Goal: Task Accomplishment & Management: Manage account settings

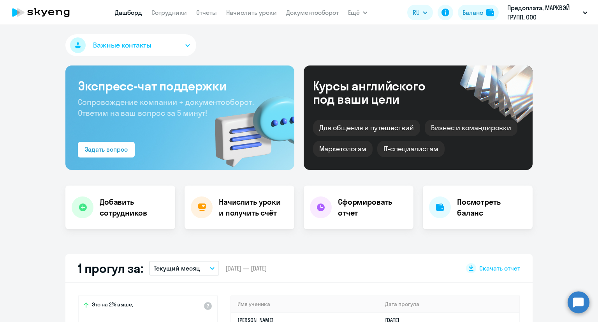
select select "30"
click at [168, 12] on link "Сотрудники" at bounding box center [168, 13] width 35 height 8
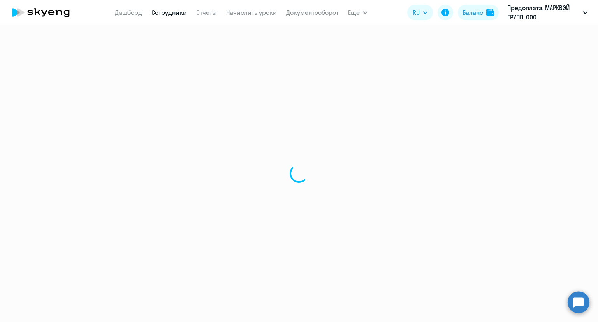
select select "30"
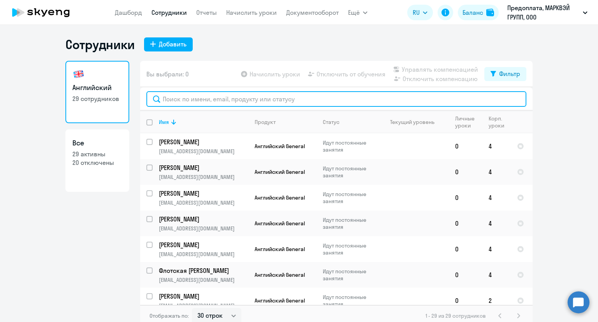
click at [306, 96] on input "text" at bounding box center [336, 99] width 380 height 16
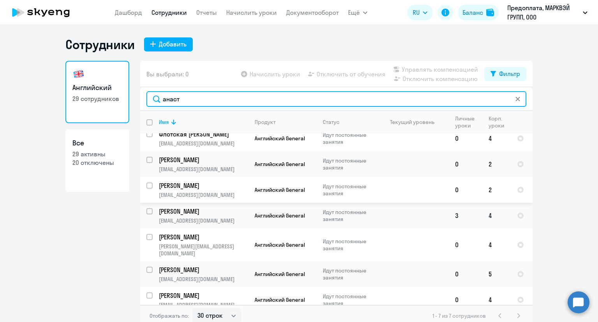
scroll to position [10, 0]
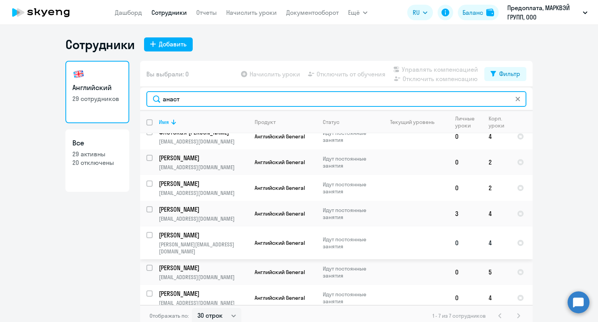
type input "анаст"
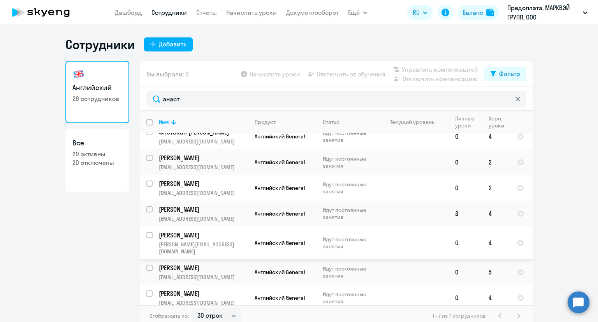
click at [146, 237] on input "select row 41888843" at bounding box center [154, 240] width 16 height 16
checkbox input "true"
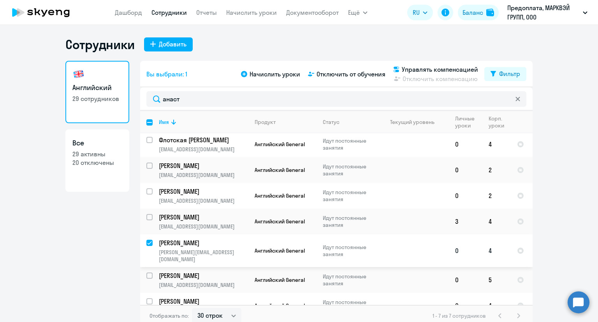
scroll to position [0, 0]
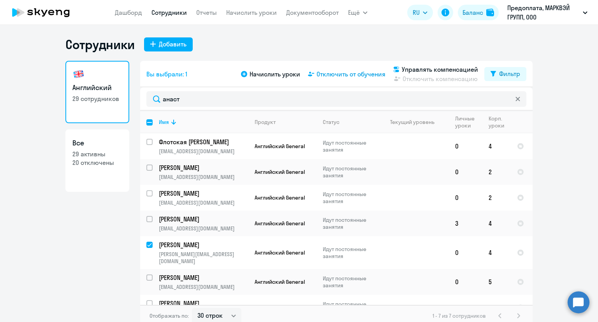
click at [328, 74] on span "Отключить от обучения" at bounding box center [351, 73] width 69 height 9
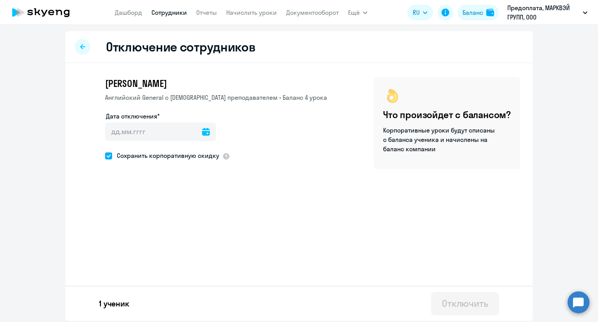
click at [202, 130] on icon at bounding box center [206, 132] width 8 height 8
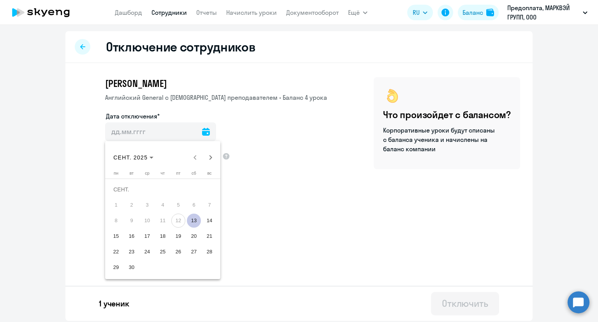
drag, startPoint x: 192, startPoint y: 222, endPoint x: 193, endPoint y: 206, distance: 16.0
click at [192, 223] on span "13" at bounding box center [194, 220] width 14 height 14
type input "[DATE]"
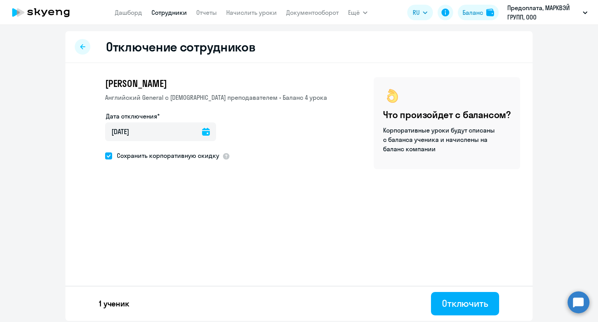
click at [111, 155] on span at bounding box center [108, 155] width 7 height 7
click at [105, 155] on input "Сохранить корпоративную скидку" at bounding box center [105, 155] width 0 height 0
checkbox input "false"
click at [466, 300] on div "Отключить" at bounding box center [465, 303] width 46 height 12
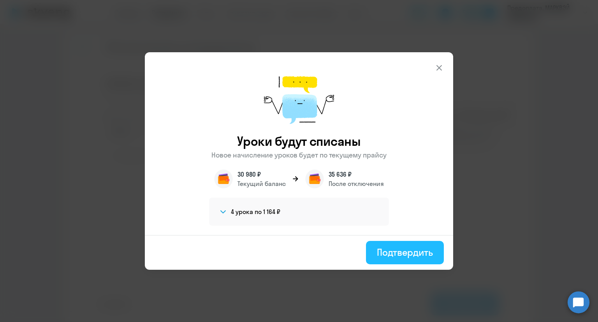
click at [420, 249] on div "Подтвердить" at bounding box center [405, 252] width 56 height 12
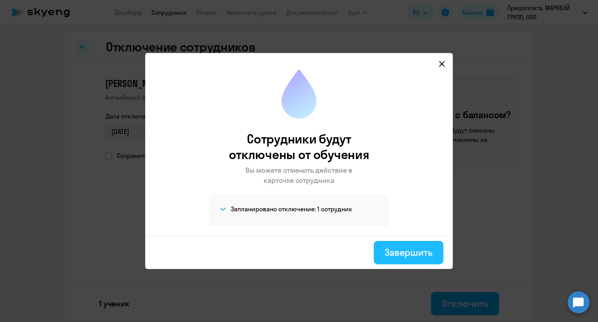
click at [415, 246] on div "Завершить" at bounding box center [409, 252] width 48 height 12
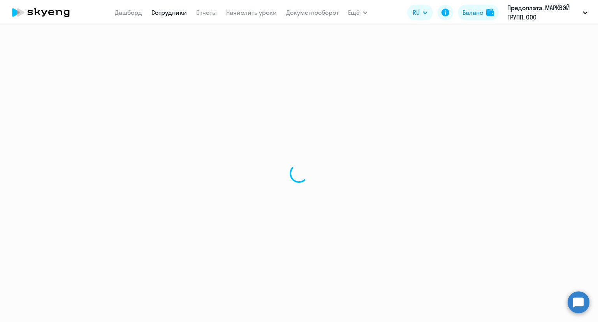
select select "30"
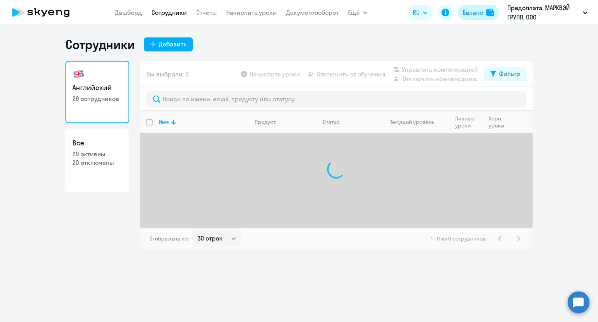
click at [474, 13] on div "Баланс" at bounding box center [473, 12] width 21 height 9
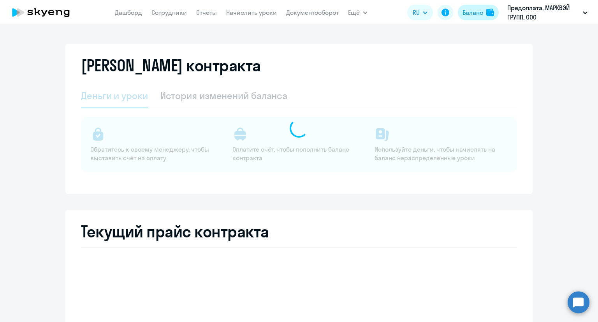
select select "english_adult_not_native_speaker"
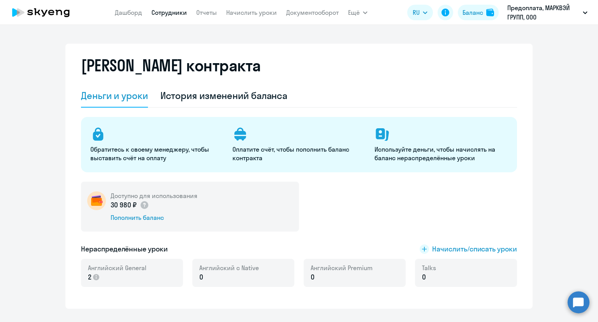
click at [169, 13] on link "Сотрудники" at bounding box center [168, 13] width 35 height 8
select select "30"
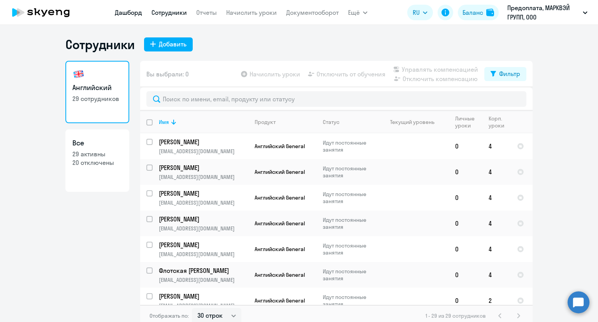
click at [132, 13] on link "Дашборд" at bounding box center [128, 13] width 27 height 8
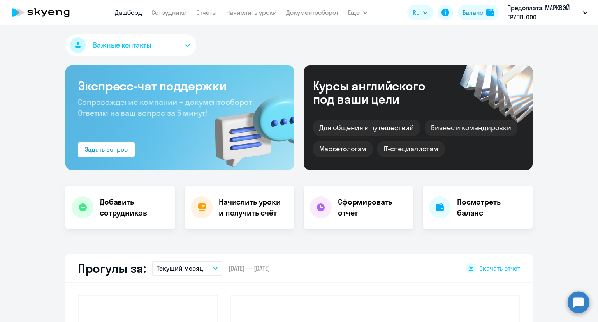
select select "30"
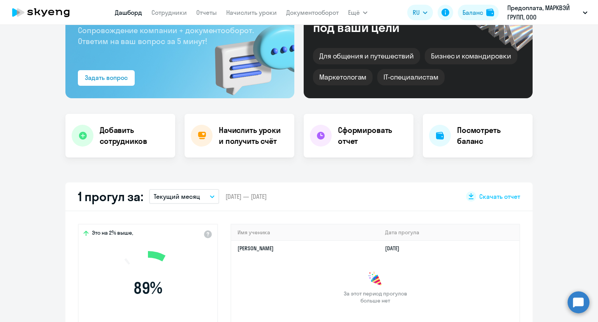
scroll to position [117, 0]
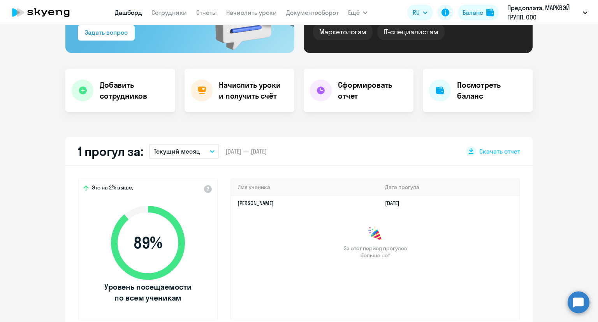
click at [167, 154] on p "Текущий месяц" at bounding box center [177, 150] width 46 height 9
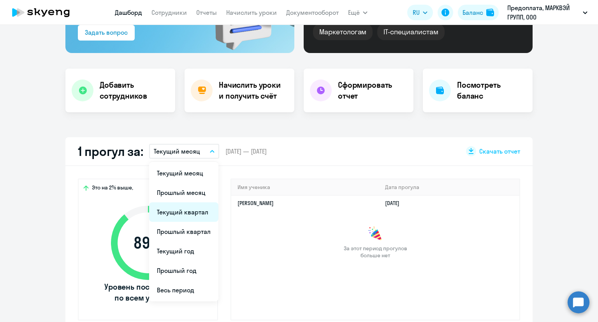
click at [187, 209] on li "Текущий квартал" at bounding box center [183, 211] width 69 height 19
